Goal: Task Accomplishment & Management: Use online tool/utility

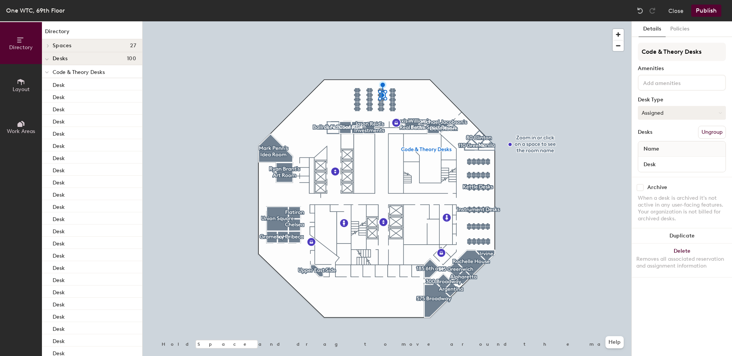
click at [643, 109] on button "Assigned" at bounding box center [682, 113] width 88 height 14
click at [648, 158] on div "Hoteled" at bounding box center [676, 159] width 76 height 11
click at [705, 12] on button "Publish" at bounding box center [706, 11] width 30 height 12
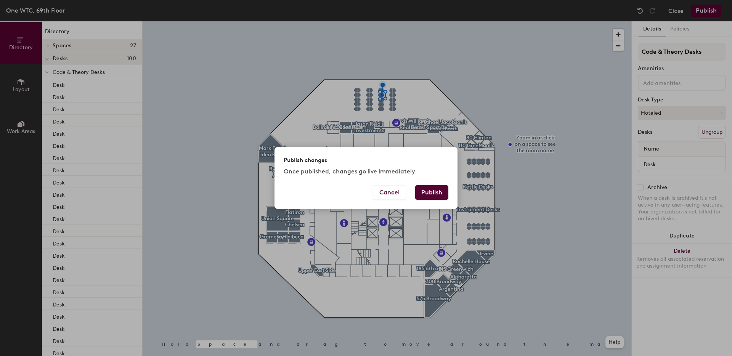
click at [434, 193] on button "Publish" at bounding box center [431, 192] width 33 height 14
